Goal: Transaction & Acquisition: Book appointment/travel/reservation

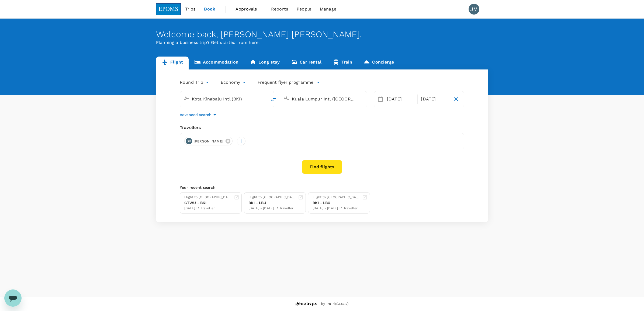
click at [202, 84] on body "Trips Book Approvals 0 Reports People Manage JM Welcome back , [PERSON_NAME] [P…" at bounding box center [322, 155] width 644 height 311
click at [196, 96] on li "One-Way" at bounding box center [195, 95] width 32 height 10
type input "oneway"
click at [203, 99] on input "Kota Kinabalu Intl (BKI)" at bounding box center [224, 99] width 64 height 8
click at [321, 99] on input "Kuala Lumpur Intl ([GEOGRAPHIC_DATA])" at bounding box center [324, 99] width 64 height 8
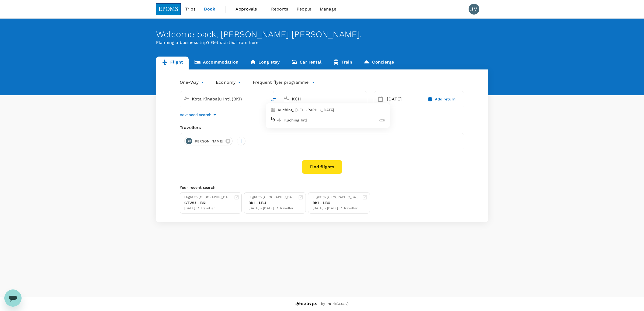
click at [309, 121] on p "Kuching Intl" at bounding box center [331, 119] width 95 height 5
type input "Kuching Intl (KCH)"
click at [411, 156] on div "15" at bounding box center [415, 156] width 10 height 10
click at [231, 142] on icon at bounding box center [228, 141] width 6 height 6
click at [188, 143] on div at bounding box center [188, 141] width 9 height 9
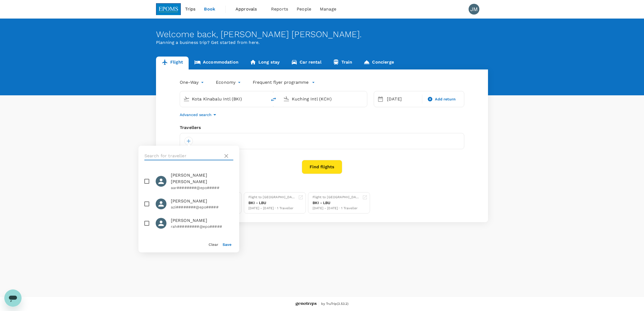
click at [189, 154] on input "text" at bounding box center [182, 156] width 76 height 9
type input "ARDEN"
click at [147, 180] on input "checkbox" at bounding box center [146, 181] width 11 height 11
checkbox input "true"
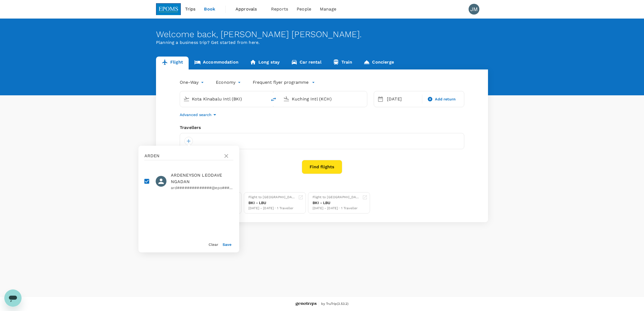
click at [231, 242] on div "Save" at bounding box center [224, 242] width 13 height 11
click at [224, 245] on button "Save" at bounding box center [226, 244] width 9 height 4
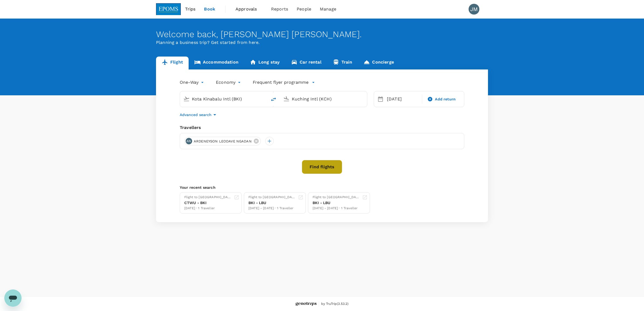
click at [315, 169] on button "Find flights" at bounding box center [322, 167] width 40 height 14
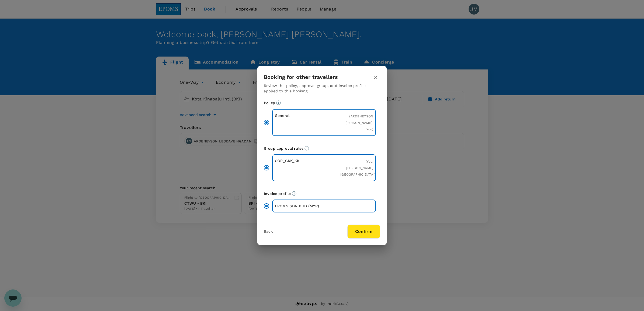
click at [366, 225] on button "Confirm" at bounding box center [363, 232] width 33 height 14
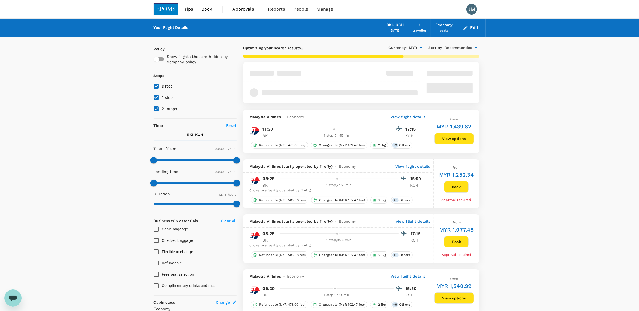
type input "1150"
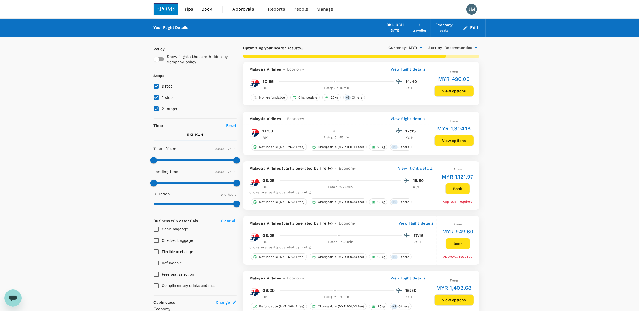
checkbox input "false"
